Goal: Task Accomplishment & Management: Use online tool/utility

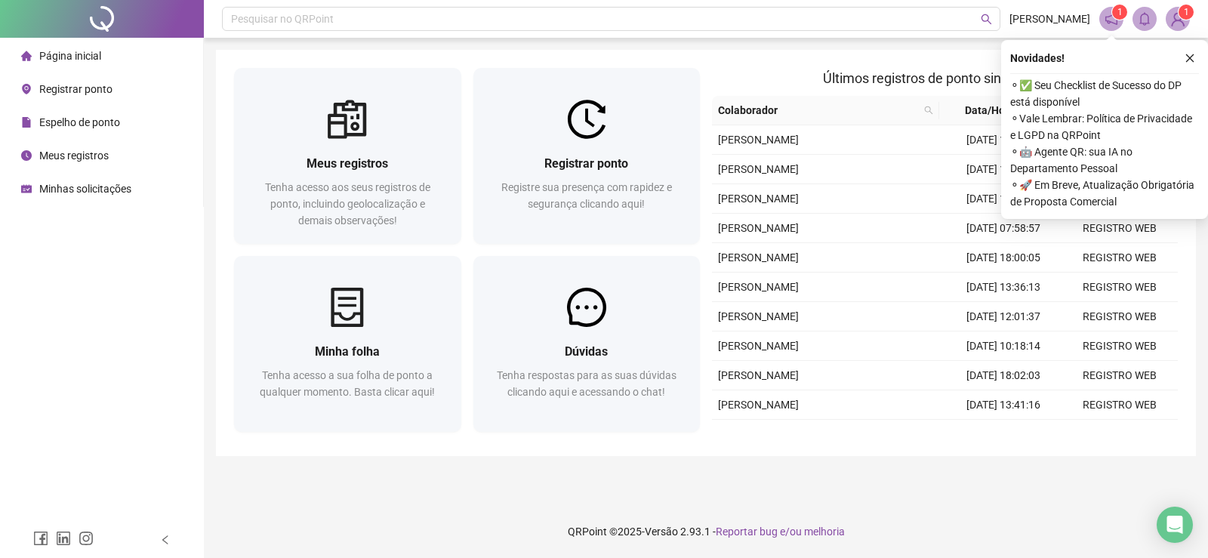
click at [45, 85] on span "Registrar ponto" at bounding box center [75, 89] width 73 height 12
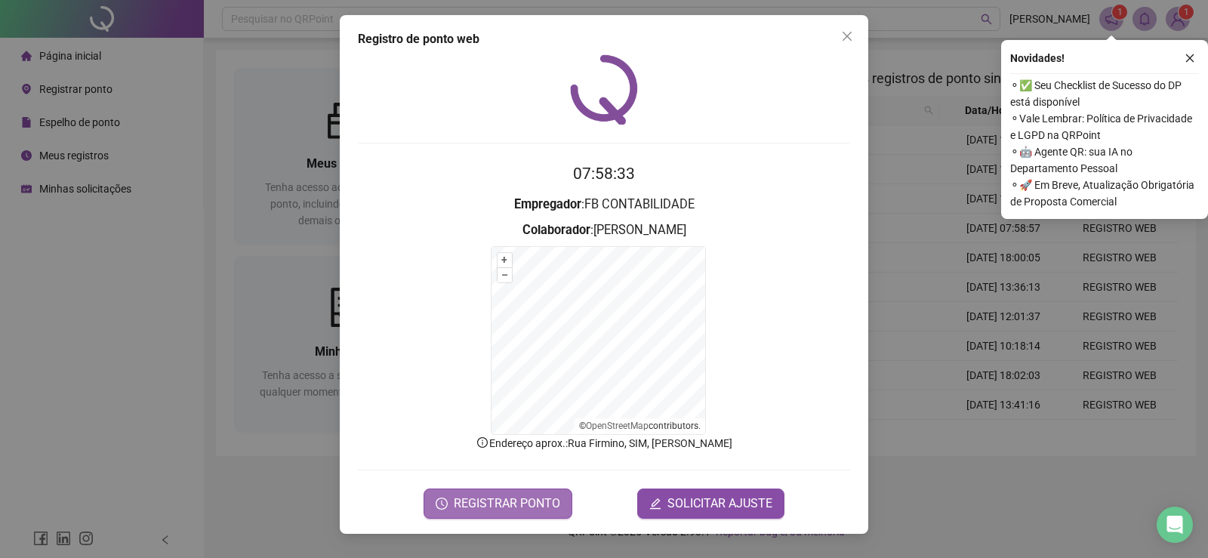
click at [504, 497] on span "REGISTRAR PONTO" at bounding box center [507, 504] width 106 height 18
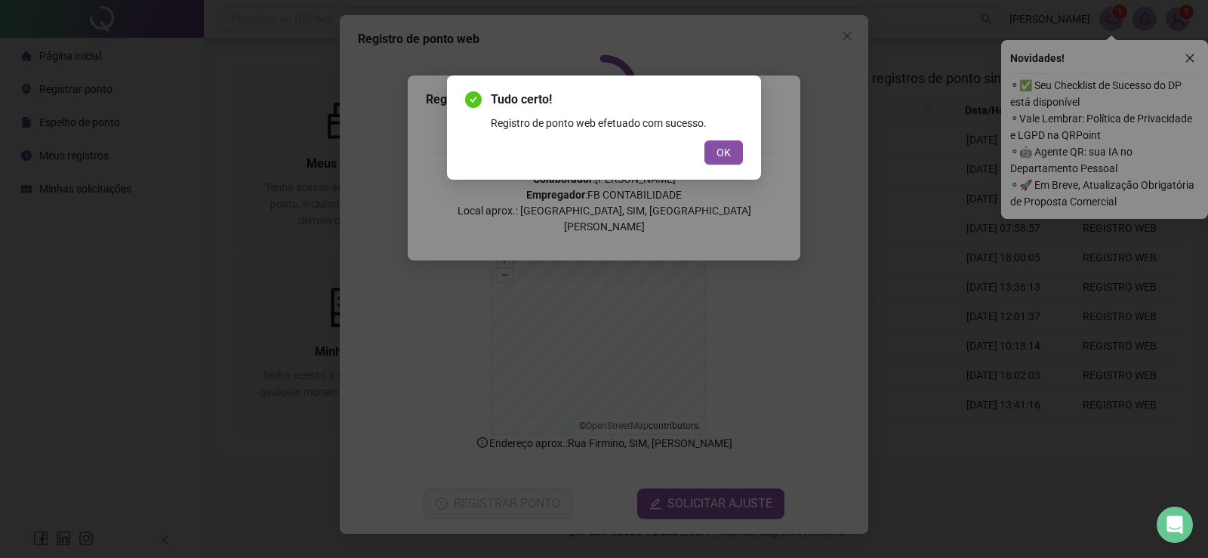
click at [727, 166] on div "Tudo certo! Registro de ponto web efetuado com sucesso. OK" at bounding box center [604, 128] width 314 height 104
click at [726, 154] on span "OK" at bounding box center [724, 152] width 14 height 17
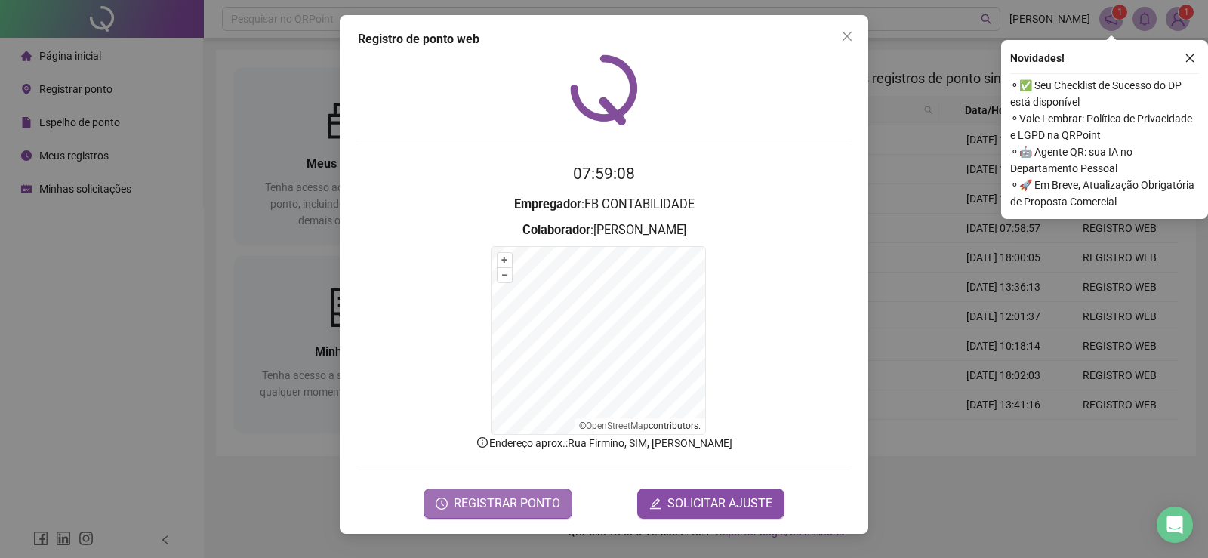
click at [555, 505] on span "REGISTRAR PONTO" at bounding box center [507, 504] width 106 height 18
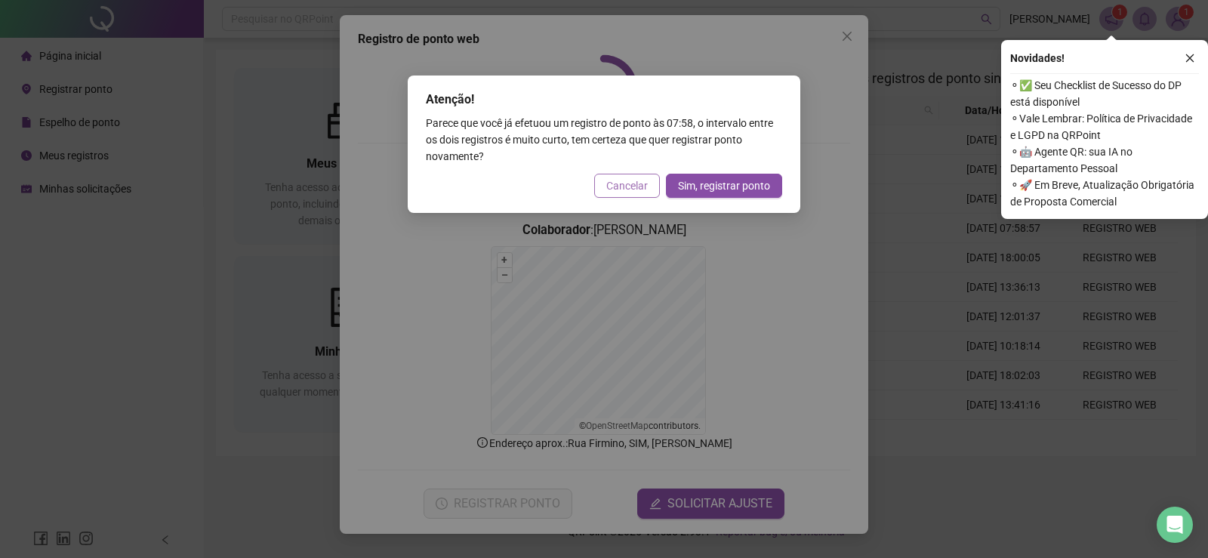
click at [600, 190] on button "Cancelar" at bounding box center [627, 186] width 66 height 24
